Goal: Task Accomplishment & Management: Manage account settings

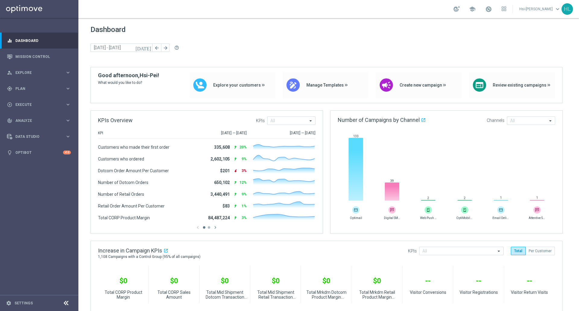
click at [534, 9] on link "Hsi-Pei Liao keyboard_arrow_down" at bounding box center [540, 9] width 43 height 9
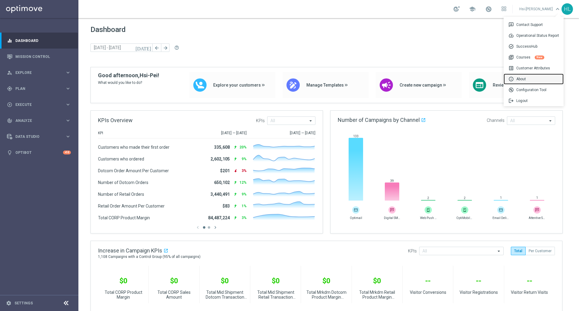
click at [522, 78] on div "info About" at bounding box center [534, 79] width 60 height 11
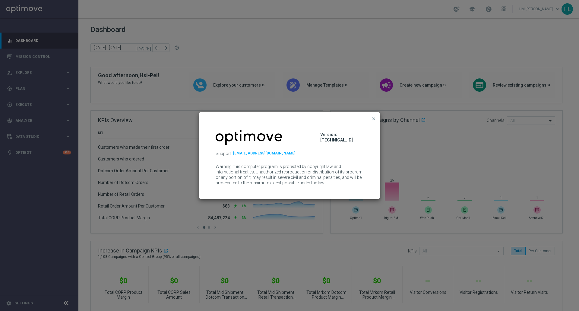
click at [371, 117] on button "close" at bounding box center [374, 118] width 6 height 7
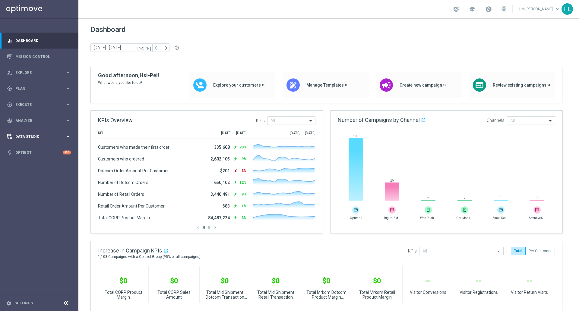
click at [32, 133] on div "Data Studio keyboard_arrow_right" at bounding box center [39, 137] width 78 height 16
click at [33, 159] on link "Real-Time Attributes" at bounding box center [39, 158] width 47 height 5
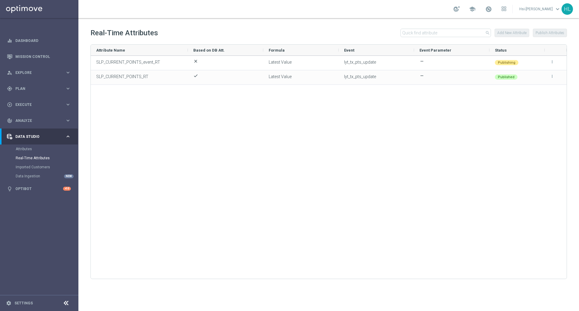
click at [533, 7] on div "school Hsi-Pei Liao keyboard_arrow_down HL" at bounding box center [328, 9] width 501 height 18
click at [540, 9] on link "Hsi-[PERSON_NAME] keyboard_arrow_down" at bounding box center [540, 9] width 43 height 9
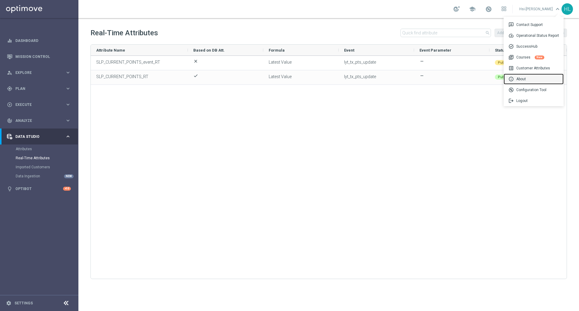
click at [524, 75] on div "info About" at bounding box center [534, 79] width 60 height 11
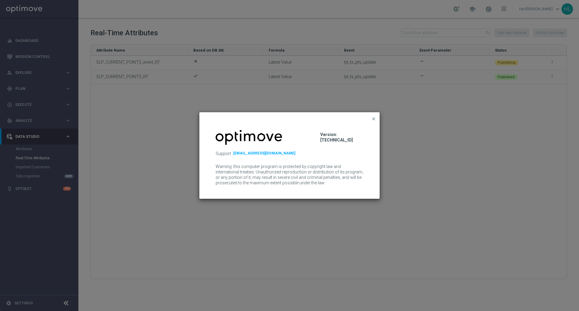
click at [375, 116] on span "close" at bounding box center [373, 118] width 5 height 5
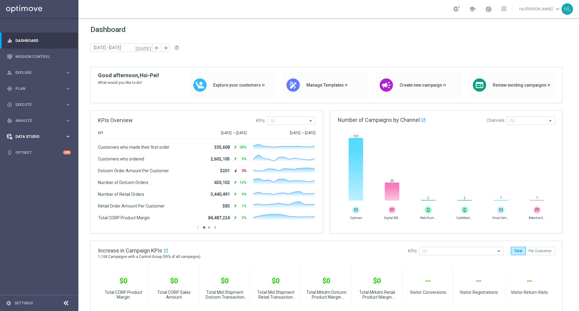
click at [50, 135] on span "Data Studio" at bounding box center [40, 137] width 50 height 4
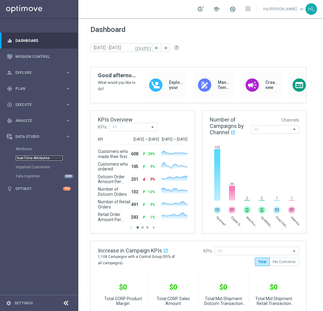
click at [46, 158] on link "Real-Time Attributes" at bounding box center [39, 158] width 47 height 5
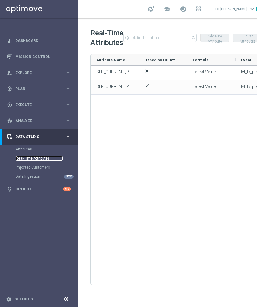
click at [46, 159] on link "Real-Time Attributes" at bounding box center [39, 158] width 47 height 5
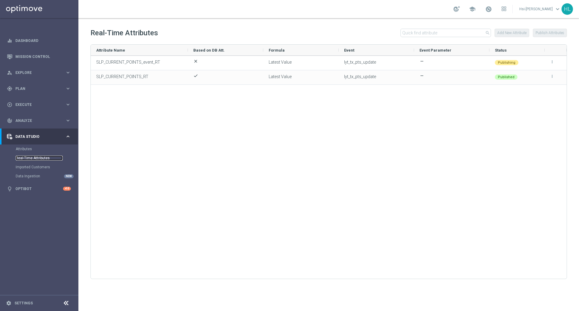
click at [26, 157] on link "Real-Time Attributes" at bounding box center [39, 158] width 47 height 5
click at [560, 11] on span "keyboard_arrow_down" at bounding box center [558, 9] width 7 height 7
click at [523, 93] on div "build_circle Configuration Tool" at bounding box center [534, 89] width 60 height 11
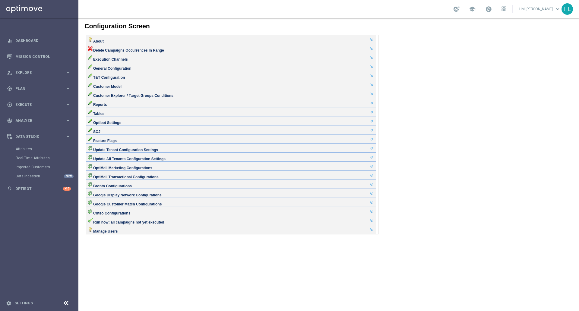
click at [537, 10] on link "Hsi-[PERSON_NAME] keyboard_arrow_down" at bounding box center [540, 9] width 43 height 9
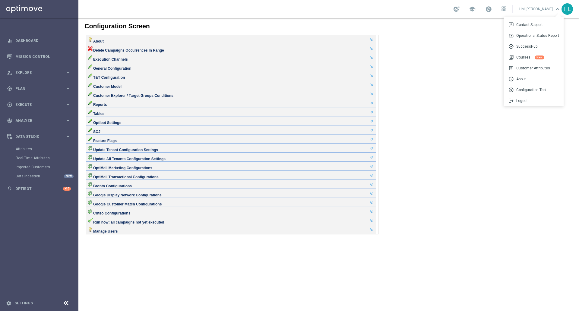
click at [450, 102] on body "Configuration Screen About Site Settings Here you can edit several important ta…" at bounding box center [328, 164] width 501 height 293
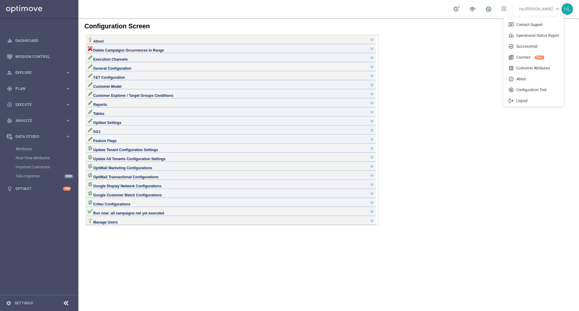
click at [145, 141] on div "Feature Flags" at bounding box center [231, 138] width 287 height 5
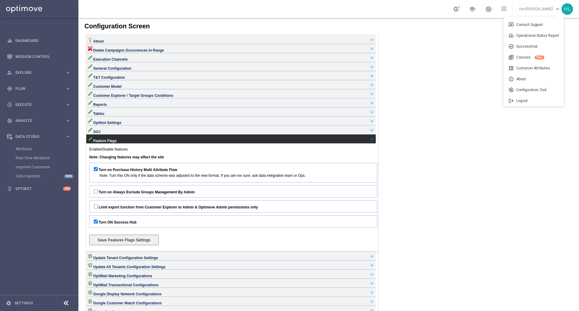
scroll to position [40, 0]
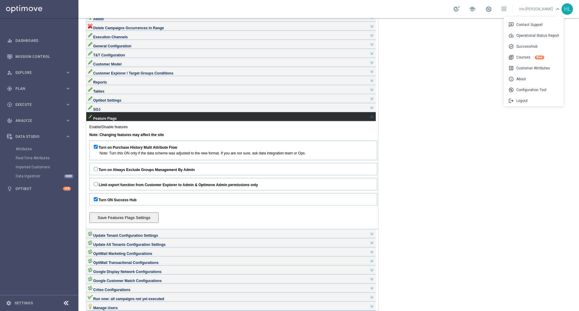
click at [127, 110] on div "SOJ" at bounding box center [231, 107] width 287 height 5
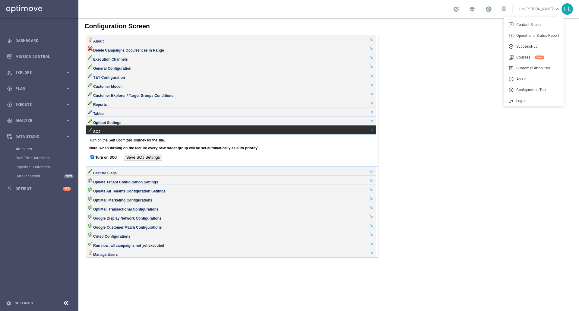
scroll to position [16, 0]
click at [143, 116] on div "Tables" at bounding box center [231, 111] width 290 height 9
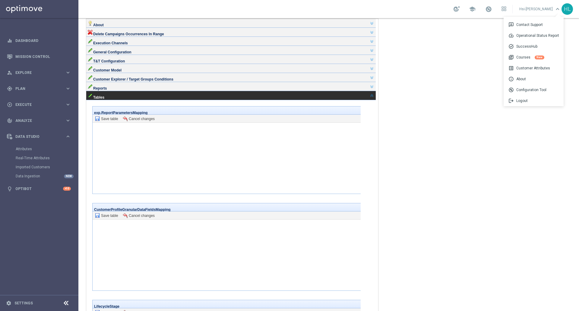
click at [144, 97] on div "Tables" at bounding box center [231, 95] width 287 height 5
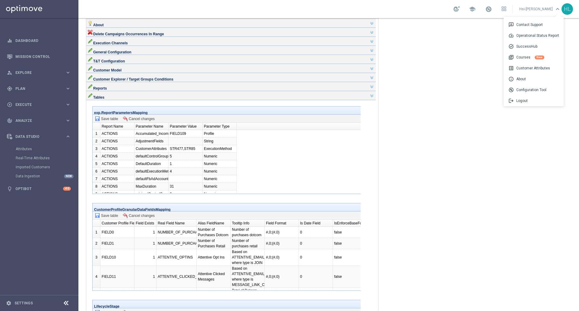
scroll to position [40, 0]
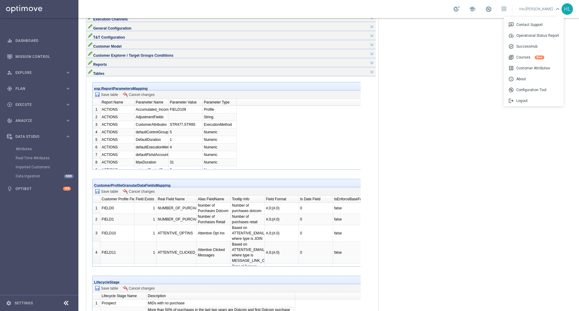
click at [111, 74] on div "Tables" at bounding box center [231, 71] width 287 height 5
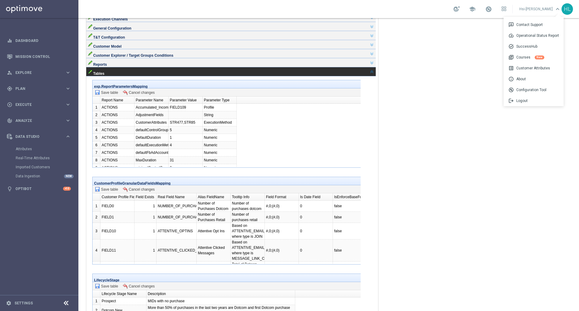
click at [112, 74] on div "Tables" at bounding box center [231, 71] width 287 height 5
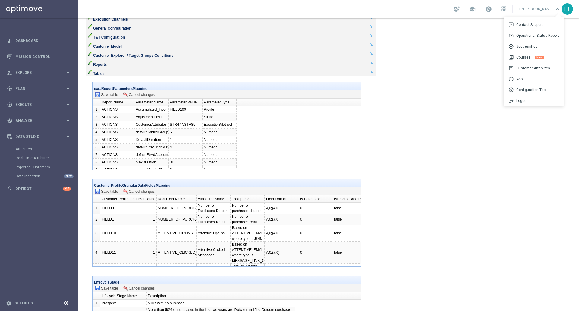
click at [178, 76] on div "Tables" at bounding box center [231, 71] width 290 height 9
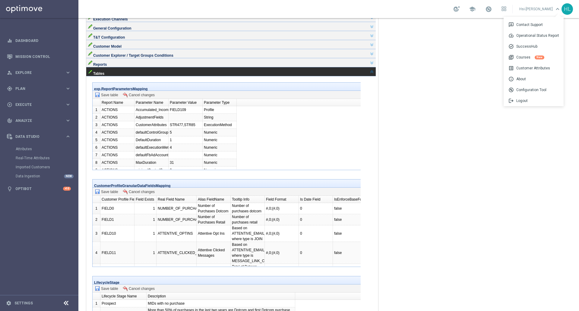
click at [420, 215] on body "Configuration Screen About Site Settings Here you can edit several important ta…" at bounding box center [328, 124] width 501 height 293
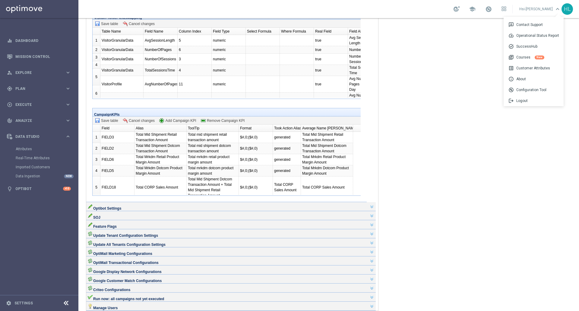
scroll to position [585, 0]
click at [126, 222] on div "Feature Flags" at bounding box center [231, 224] width 287 height 5
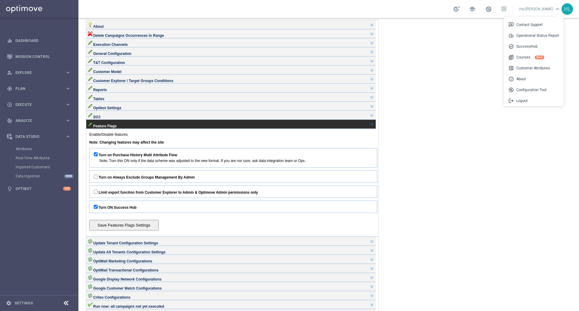
scroll to position [11, 0]
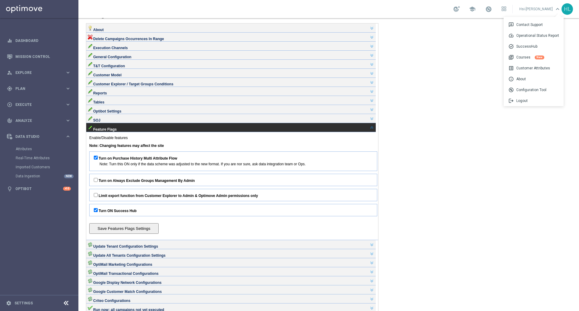
click at [160, 48] on div "Execution Channels" at bounding box center [231, 45] width 287 height 5
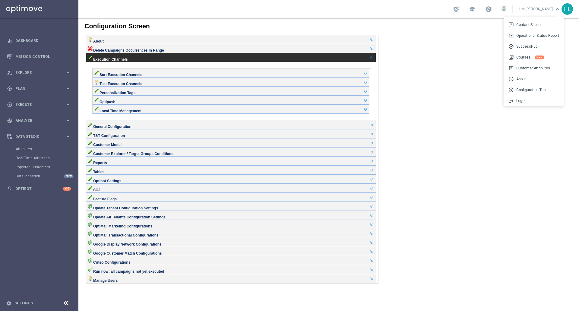
click at [160, 56] on div "Execution Channels" at bounding box center [231, 57] width 287 height 5
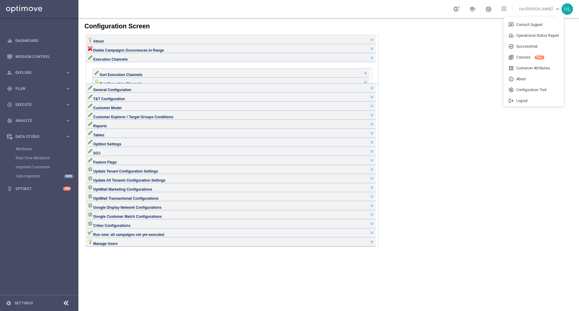
scroll to position [0, 0]
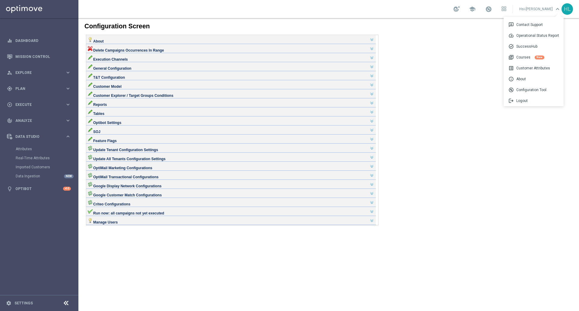
click at [150, 68] on div "General Configuration" at bounding box center [231, 66] width 287 height 5
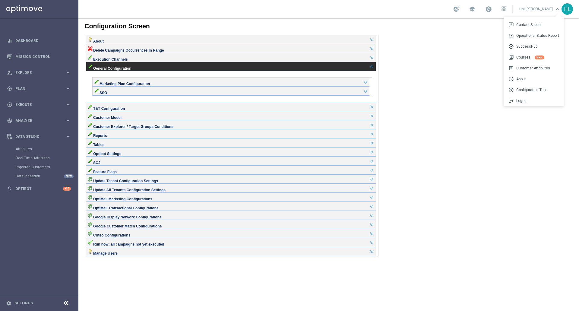
click at [152, 109] on div "T&T Configuration" at bounding box center [231, 106] width 287 height 5
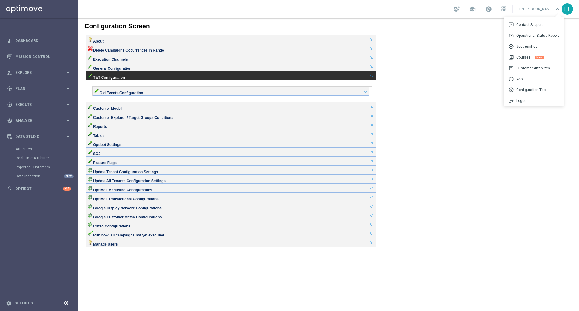
click at [151, 109] on div "Customer Model" at bounding box center [231, 106] width 287 height 5
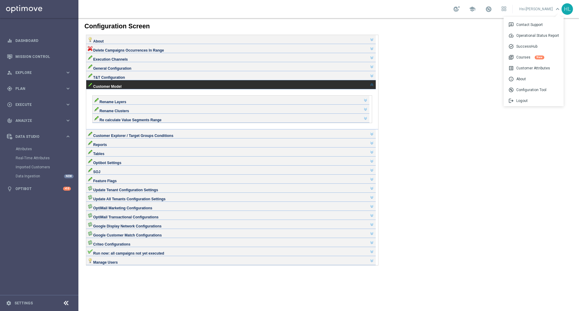
click at [199, 148] on div "Reports" at bounding box center [231, 142] width 290 height 9
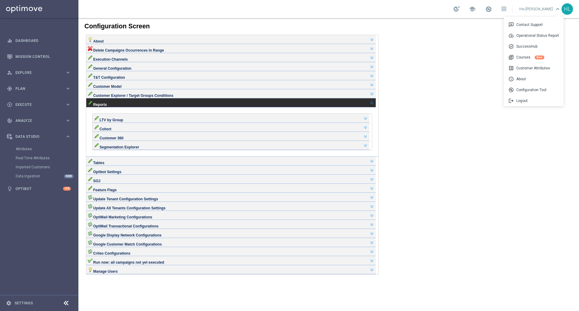
click at [153, 163] on div "Tables" at bounding box center [231, 160] width 287 height 5
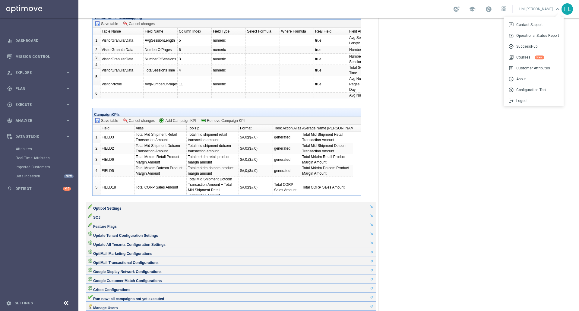
scroll to position [563, 0]
click at [131, 204] on div "Optibot Settings" at bounding box center [231, 206] width 287 height 5
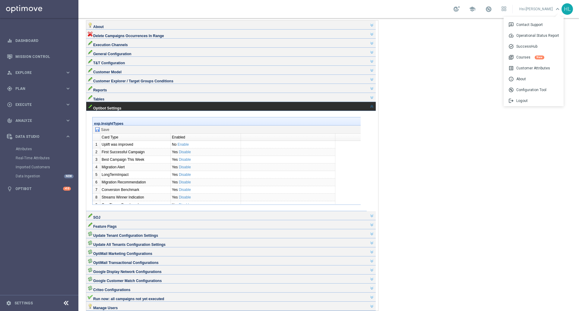
scroll to position [87, 0]
click at [135, 211] on div "SOJ" at bounding box center [231, 215] width 290 height 9
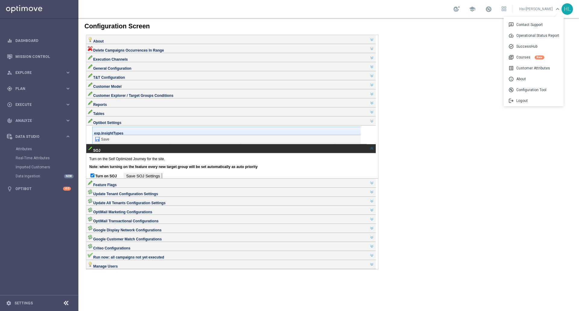
scroll to position [16, 0]
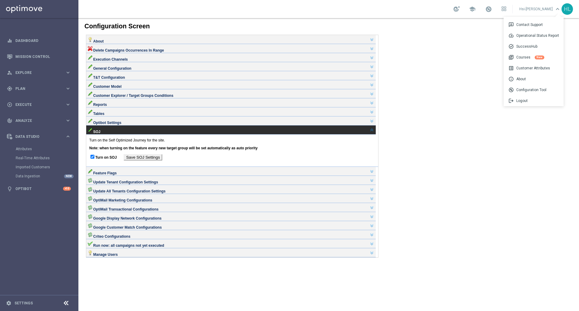
click at [187, 176] on div "Feature Flags" at bounding box center [231, 171] width 290 height 9
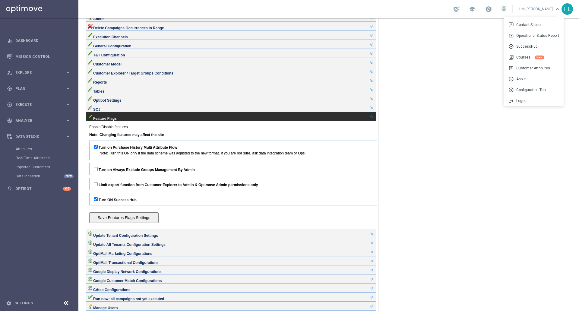
scroll to position [92, 0]
click at [189, 231] on div "Update Tenant Configuration Settings" at bounding box center [231, 233] width 287 height 5
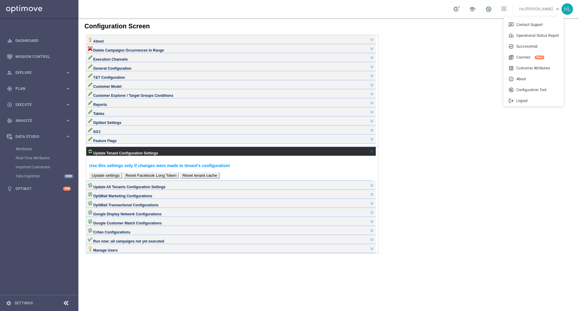
scroll to position [16, 0]
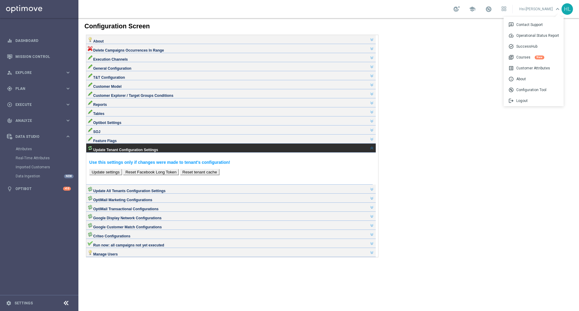
click at [185, 191] on div "Update All Tenants Configuration Settings" at bounding box center [231, 188] width 287 height 5
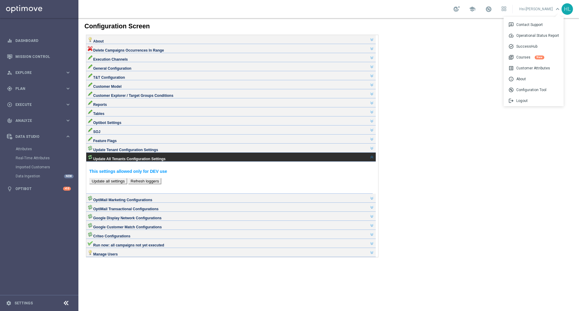
click at [180, 200] on div "OptiMail Marketing Configurations" at bounding box center [231, 197] width 287 height 5
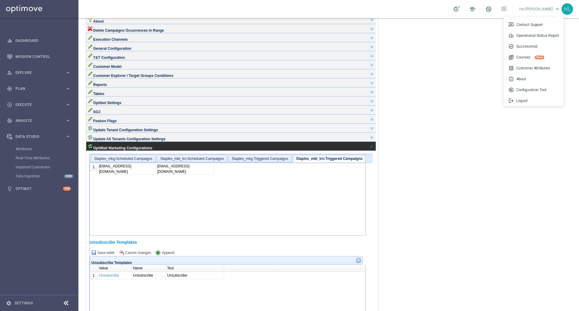
scroll to position [0, 0]
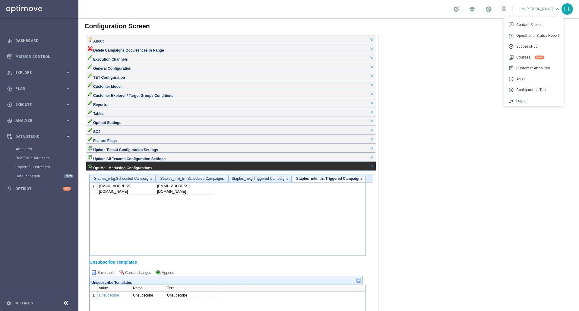
click at [193, 168] on div "OptiMail Marketing Configurations" at bounding box center [231, 165] width 287 height 5
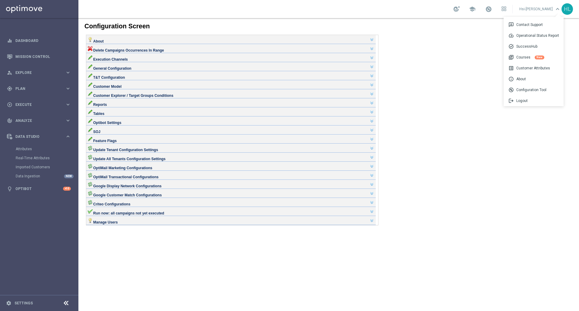
click at [139, 141] on div "Feature Flags" at bounding box center [231, 138] width 287 height 5
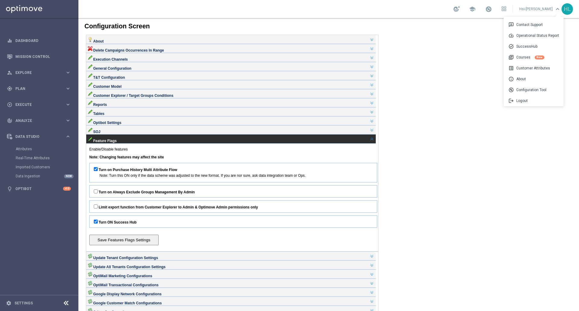
click at [147, 132] on div "SOJ" at bounding box center [231, 129] width 287 height 5
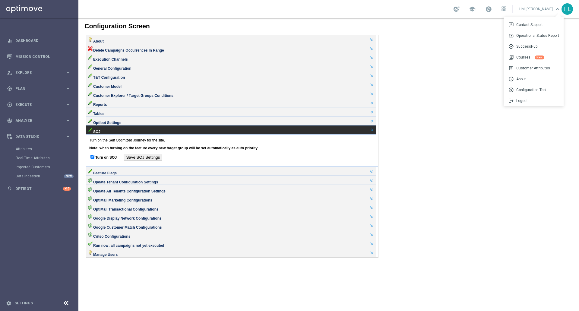
click at [432, 91] on body "Configuration Screen About Site Settings Here you can edit several important ta…" at bounding box center [328, 164] width 501 height 293
click at [118, 37] on div "About" at bounding box center [231, 39] width 287 height 5
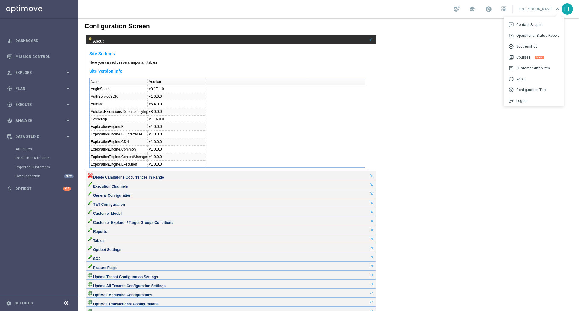
click at [118, 37] on div "About" at bounding box center [231, 39] width 287 height 5
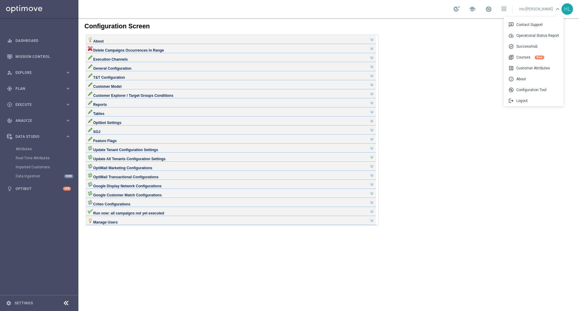
click at [185, 59] on div "Execution Channels" at bounding box center [231, 57] width 287 height 5
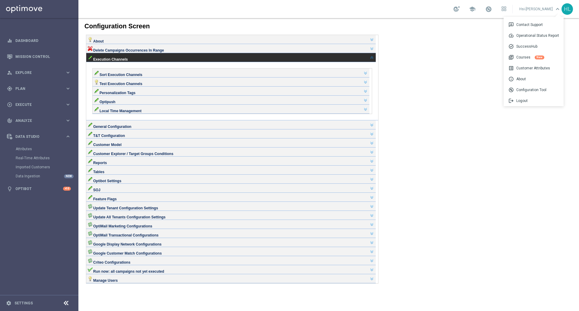
click at [172, 93] on div "Personalization Tags" at bounding box center [231, 90] width 274 height 5
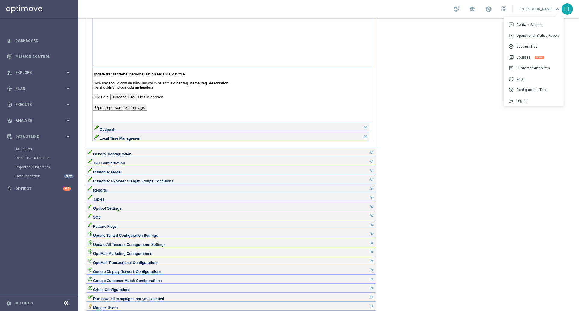
scroll to position [805, 0]
click at [176, 138] on div "Local Time Management" at bounding box center [231, 136] width 274 height 5
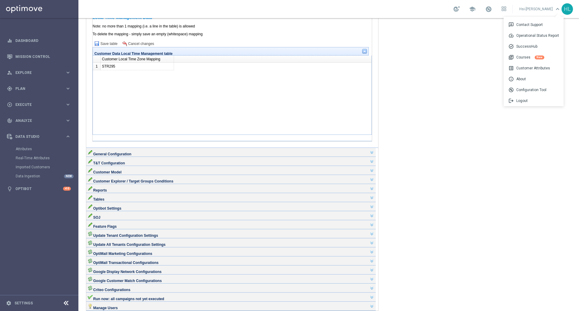
click at [175, 149] on div "General Configuration" at bounding box center [231, 151] width 287 height 5
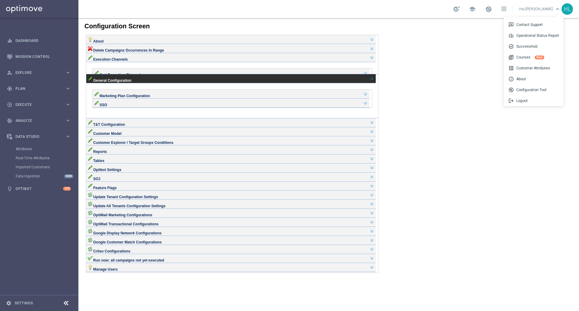
scroll to position [22, 0]
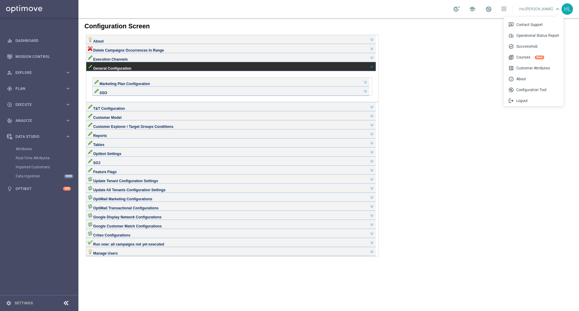
click at [186, 78] on div "Marketing Plan Configuration" at bounding box center [231, 82] width 277 height 9
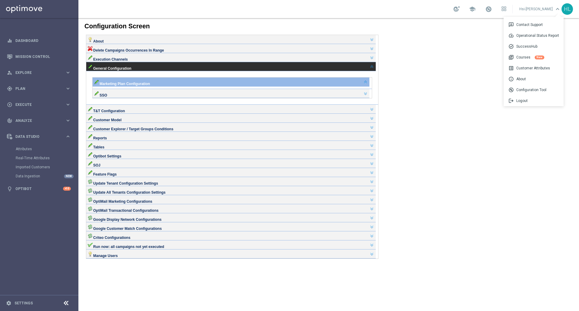
scroll to position [52, 0]
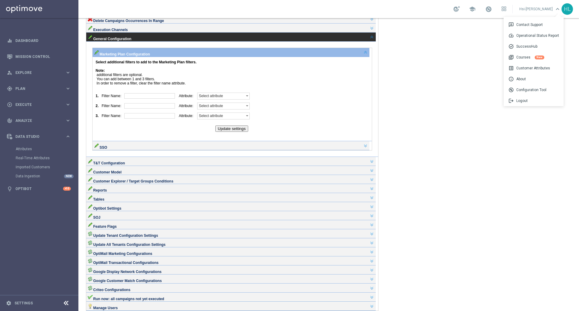
click at [194, 145] on div "SSO" at bounding box center [231, 145] width 277 height 9
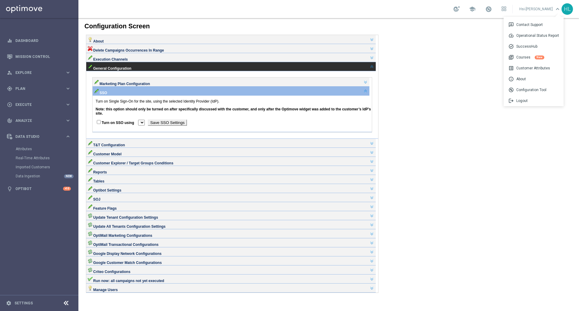
click at [192, 140] on div "T&T Configuration" at bounding box center [231, 142] width 287 height 5
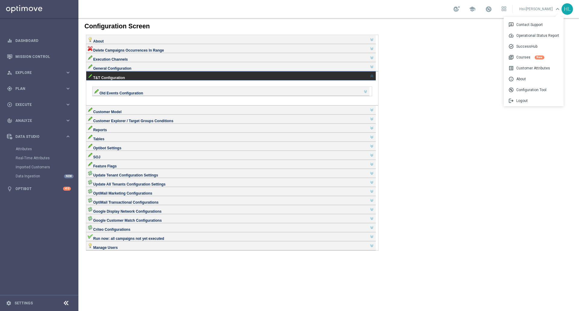
scroll to position [9, 0]
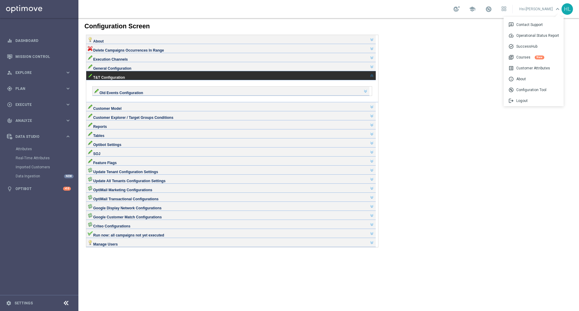
click at [181, 109] on div "Customer Model" at bounding box center [231, 106] width 287 height 5
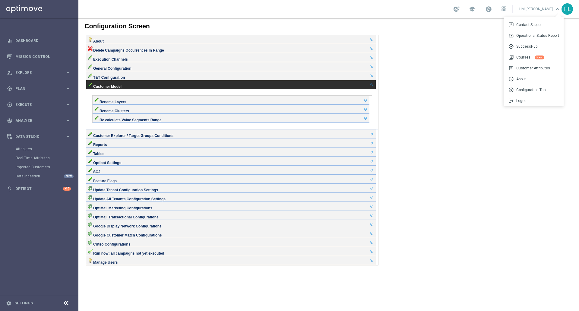
click at [188, 131] on div "Customer Explorer / Target Groups Conditions" at bounding box center [231, 133] width 287 height 5
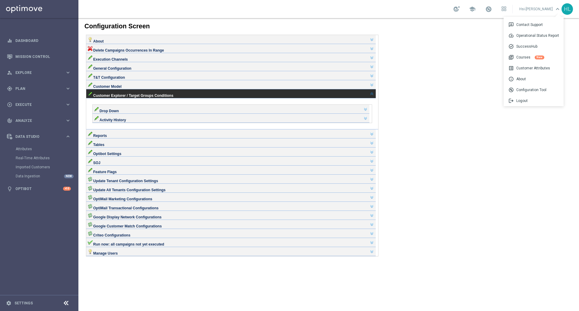
click at [170, 136] on div "Reports" at bounding box center [231, 133] width 287 height 5
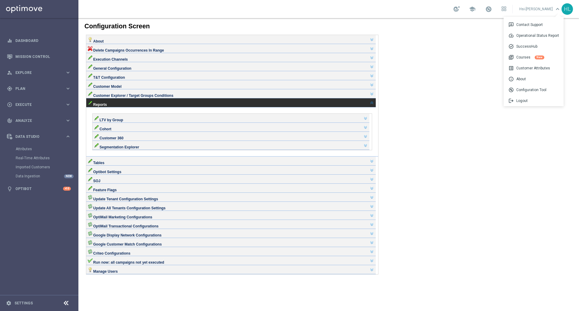
click at [175, 160] on div "Tables" at bounding box center [231, 161] width 290 height 9
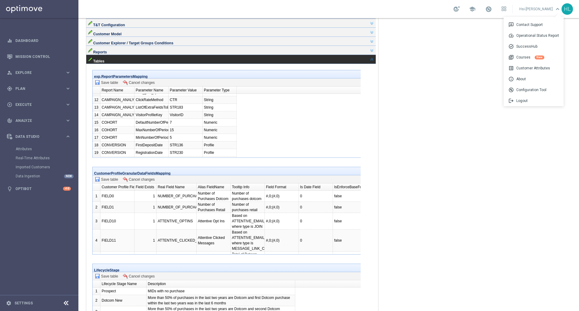
click at [459, 137] on body "Configuration Screen About Site Settings Here you can edit several important ta…" at bounding box center [328, 112] width 501 height 293
click at [171, 61] on div "Tables" at bounding box center [231, 58] width 287 height 5
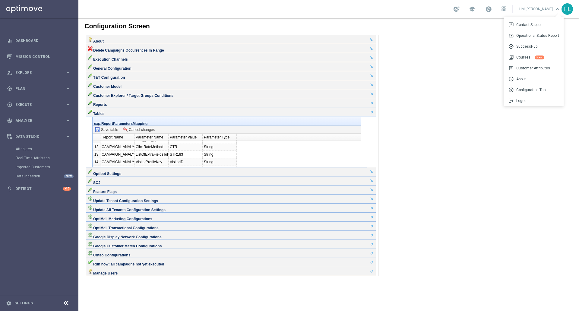
scroll to position [0, 0]
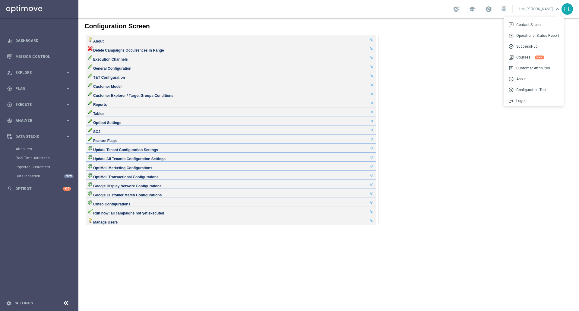
click at [182, 141] on div "Feature Flags" at bounding box center [231, 138] width 287 height 5
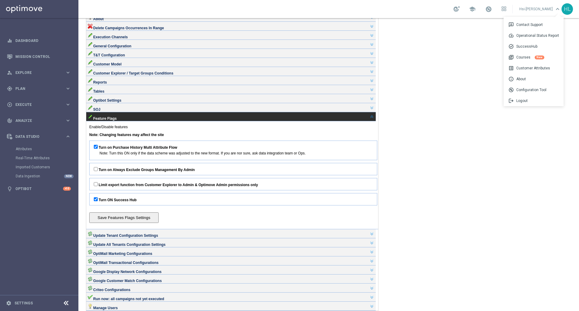
scroll to position [92, 0]
click at [191, 231] on div "Update Tenant Configuration Settings" at bounding box center [231, 233] width 287 height 5
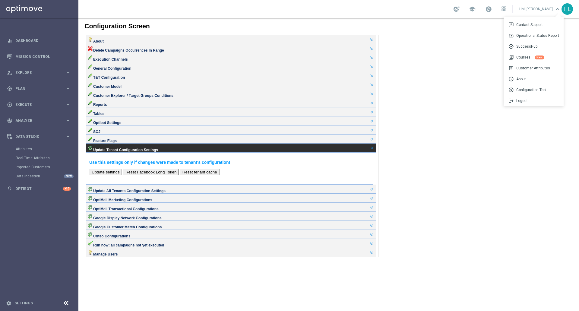
scroll to position [16, 0]
click at [157, 141] on div "Feature Flags" at bounding box center [231, 138] width 287 height 5
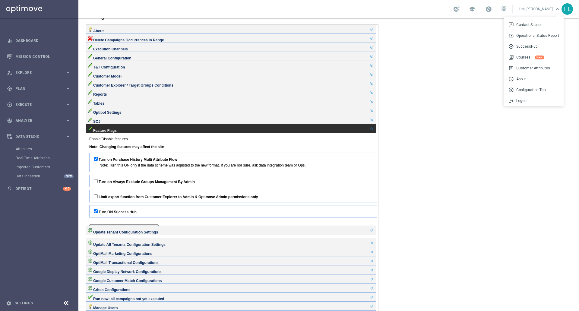
scroll to position [92, 0]
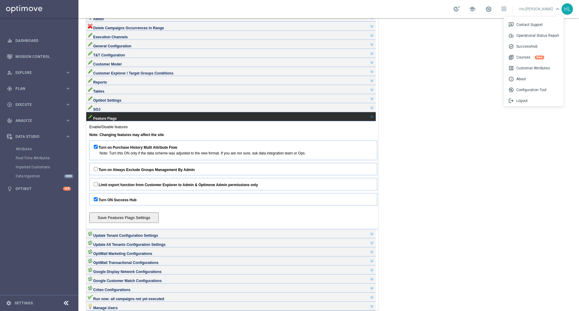
click at [122, 105] on div "SOJ" at bounding box center [231, 107] width 287 height 5
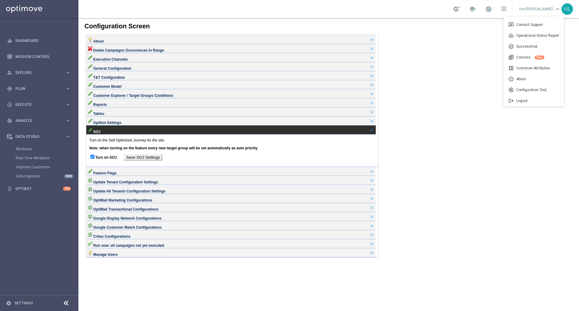
scroll to position [16, 0]
click at [185, 96] on div "Customer Explorer / Target Groups Conditions" at bounding box center [231, 93] width 287 height 5
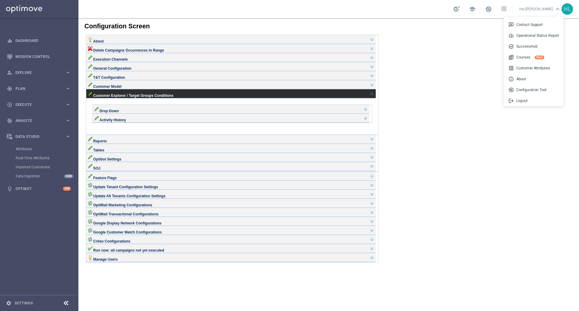
scroll to position [22, 0]
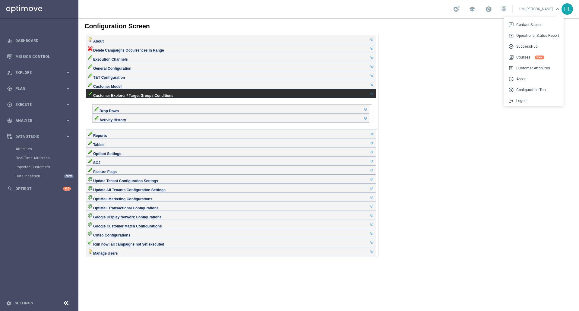
click at [148, 72] on div "T&T Configuration" at bounding box center [231, 75] width 290 height 9
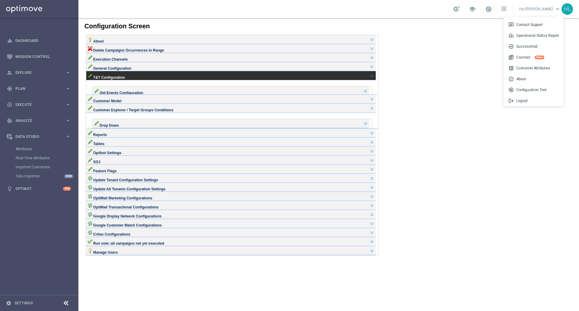
scroll to position [9, 0]
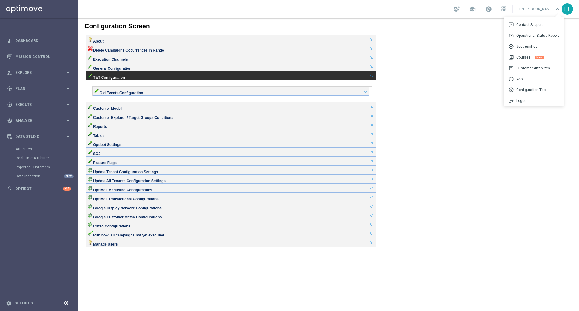
click at [462, 229] on body "Configuration Screen About Site Settings Here you can edit several important ta…" at bounding box center [328, 164] width 501 height 293
click at [172, 235] on div "Run now: all campaigns not yet executed" at bounding box center [231, 232] width 287 height 5
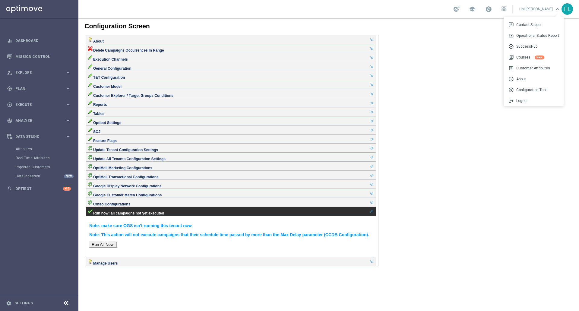
scroll to position [25, 0]
click at [161, 263] on div "Manage Users" at bounding box center [231, 261] width 287 height 5
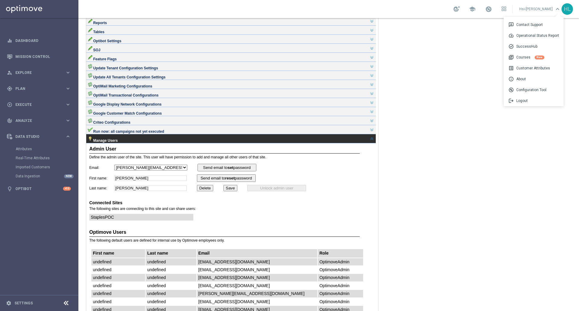
scroll to position [0, 0]
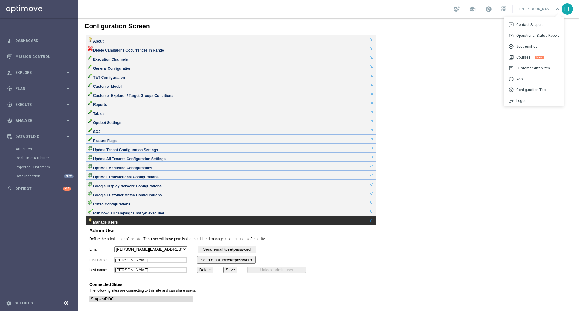
click at [402, 110] on body "Configuration Screen About Site Settings Here you can edit several important ta…" at bounding box center [328, 164] width 501 height 293
click at [553, 9] on link "Hsi-[PERSON_NAME] keyboard_arrow_down 3p Contact Support speed Operational Stat…" at bounding box center [540, 9] width 43 height 9
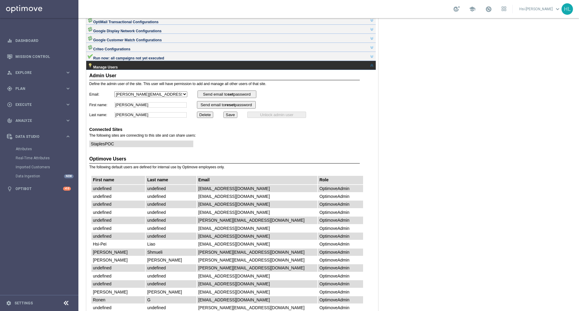
scroll to position [161, 0]
